Goal: Information Seeking & Learning: Learn about a topic

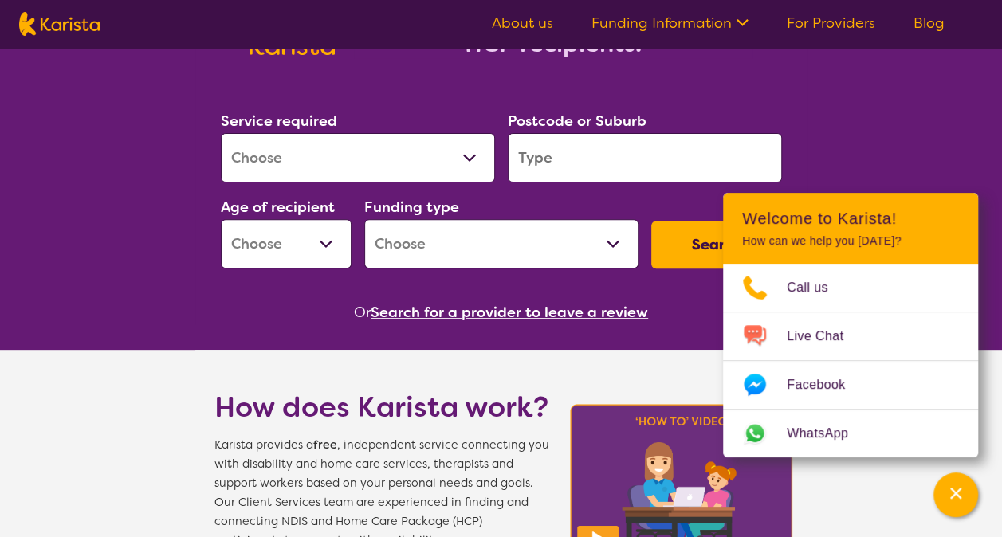
scroll to position [188, 0]
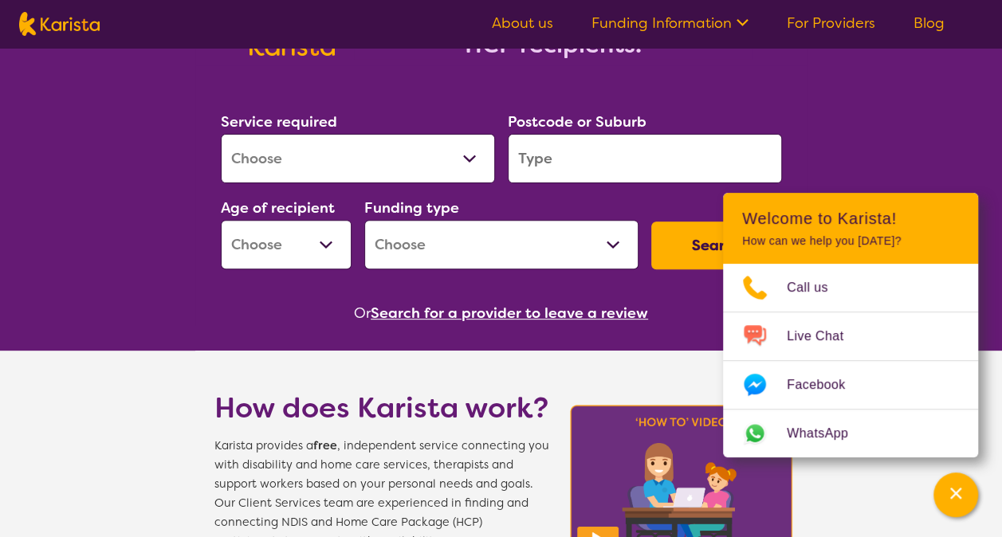
click at [382, 155] on select "Allied Health Assistant Assessment ([MEDICAL_DATA] or [MEDICAL_DATA]) Behaviour…" at bounding box center [358, 158] width 274 height 49
select select "[MEDICAL_DATA]"
click at [221, 134] on select "Allied Health Assistant Assessment ([MEDICAL_DATA] or [MEDICAL_DATA]) Behaviour…" at bounding box center [358, 158] width 274 height 49
click at [566, 153] on input "search" at bounding box center [645, 158] width 274 height 49
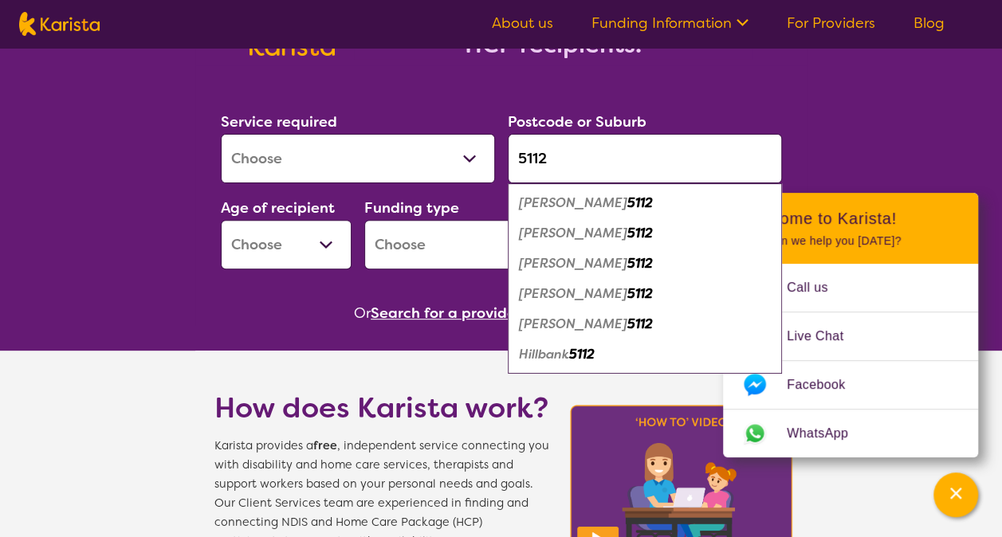
type input "5112"
click at [631, 198] on div "[PERSON_NAME] 5112" at bounding box center [645, 203] width 258 height 30
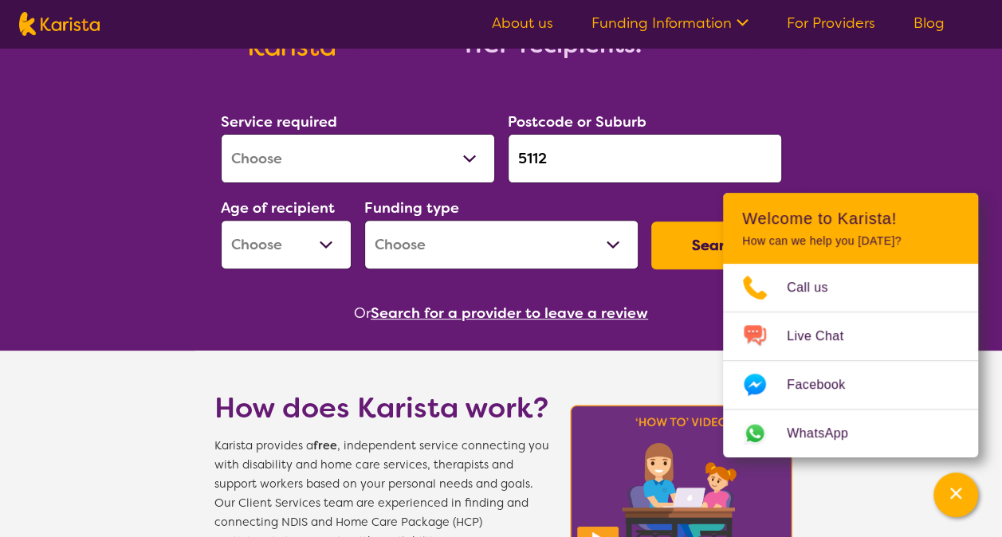
click at [666, 233] on button "Search" at bounding box center [716, 246] width 131 height 48
click at [316, 235] on select "Early Childhood - 0 to 9 Child - 10 to 11 Adolescent - 12 to 17 Adult - 18 to 6…" at bounding box center [286, 244] width 131 height 49
select select "CH"
click at [221, 220] on select "Early Childhood - 0 to 9 Child - 10 to 11 Adolescent - 12 to 17 Adult - 18 to 6…" at bounding box center [286, 244] width 131 height 49
click at [542, 249] on select "Home Care Package (HCP) National Disability Insurance Scheme (NDIS) I don't know" at bounding box center [501, 244] width 274 height 49
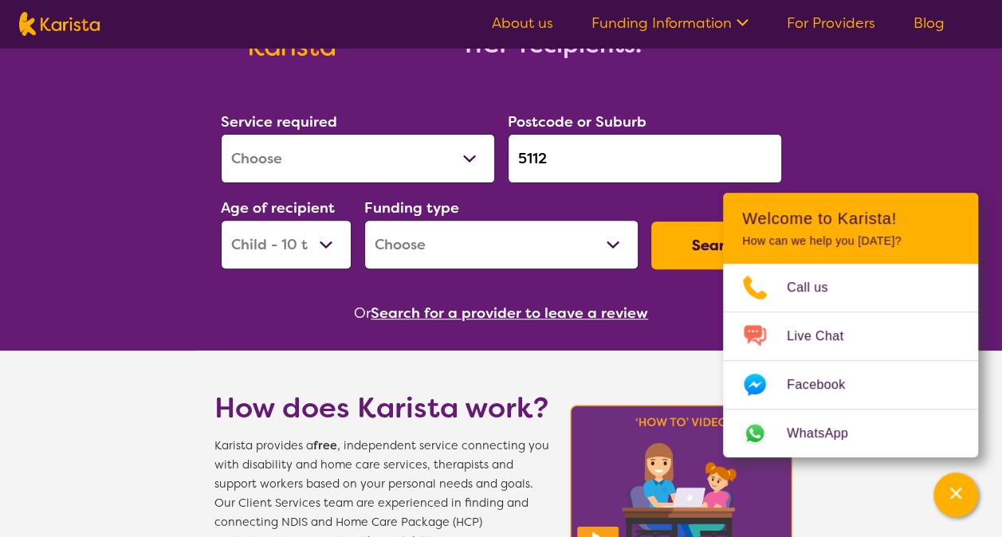
select select "NDIS"
click at [364, 220] on select "Home Care Package (HCP) National Disability Insurance Scheme (NDIS) I don't know" at bounding box center [501, 244] width 274 height 49
click at [693, 226] on button "Search" at bounding box center [716, 246] width 131 height 48
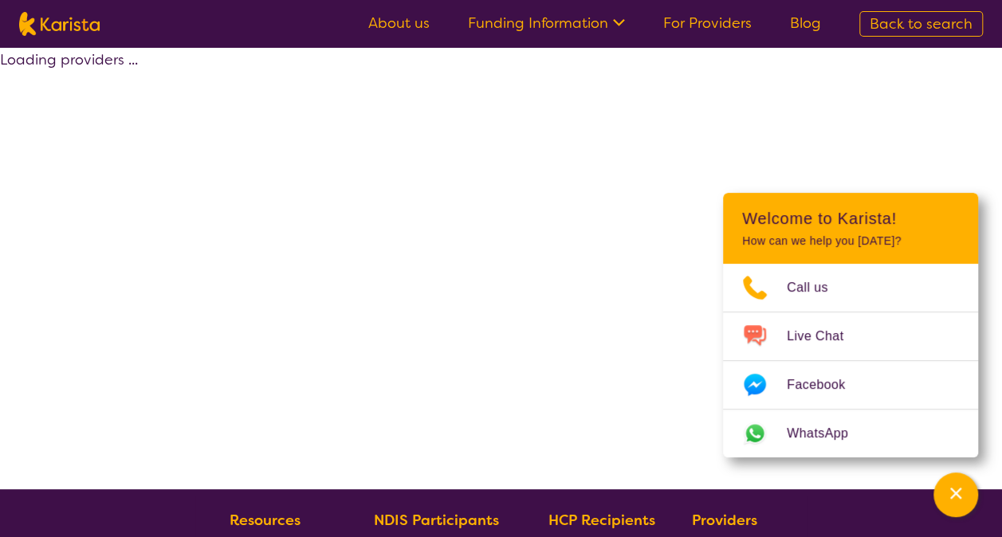
select select "by_score"
